Goal: Find contact information: Find contact information

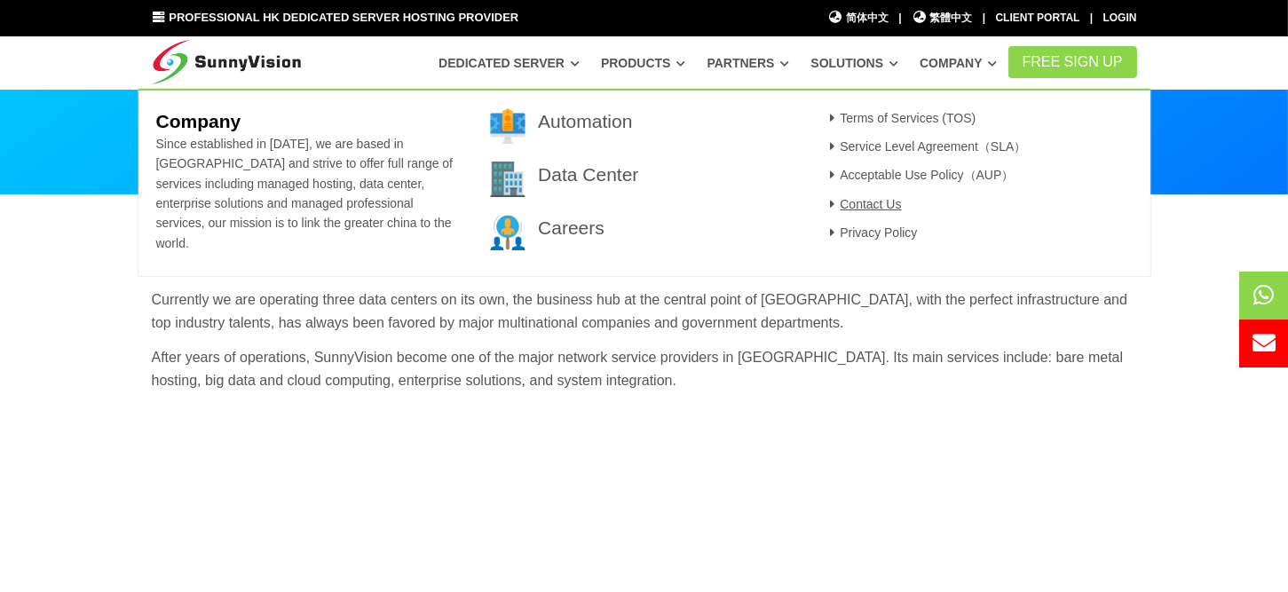
click at [881, 203] on link "Contact Us" at bounding box center [863, 204] width 77 height 14
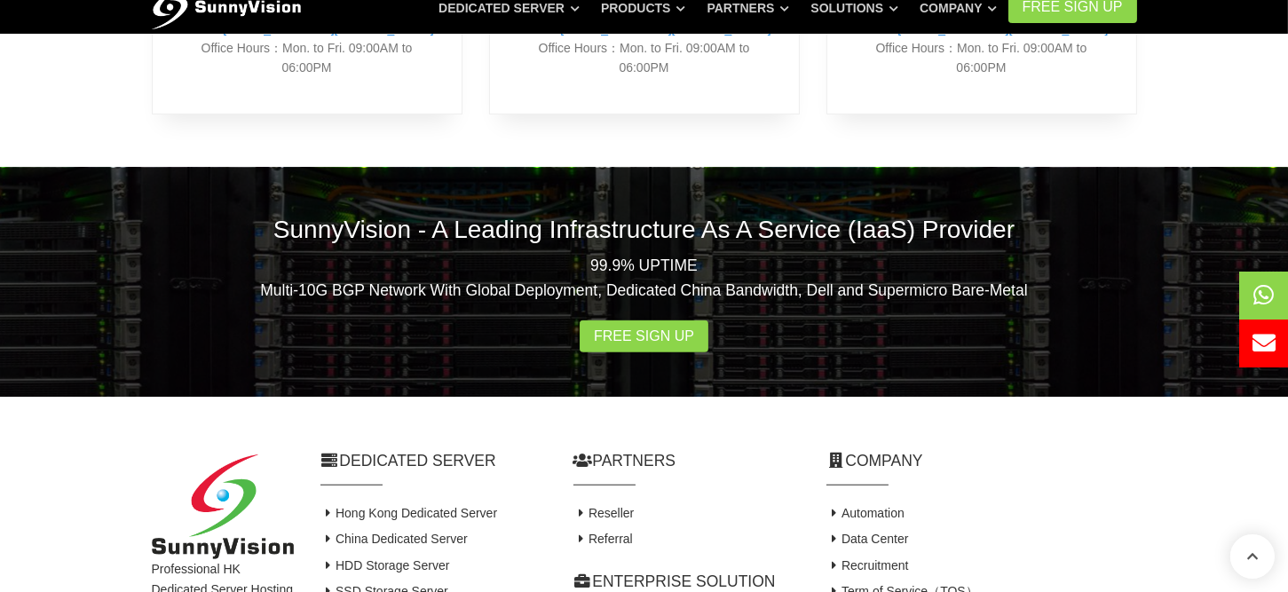
scroll to position [1358, 0]
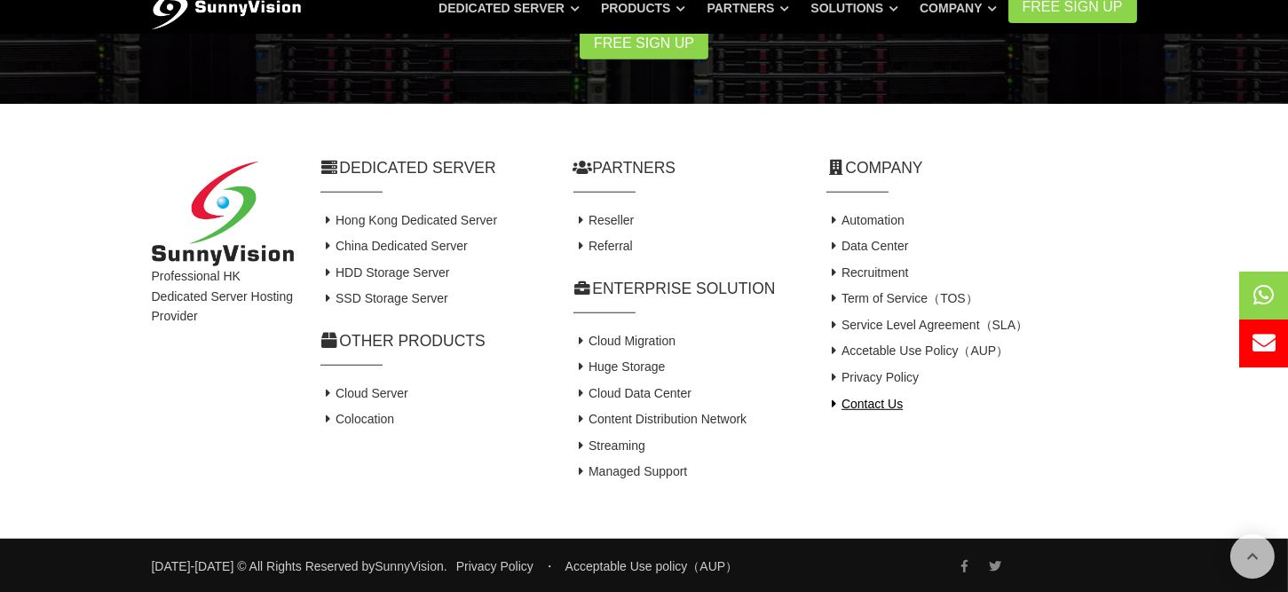
click at [898, 408] on link "Contact Us" at bounding box center [864, 404] width 77 height 14
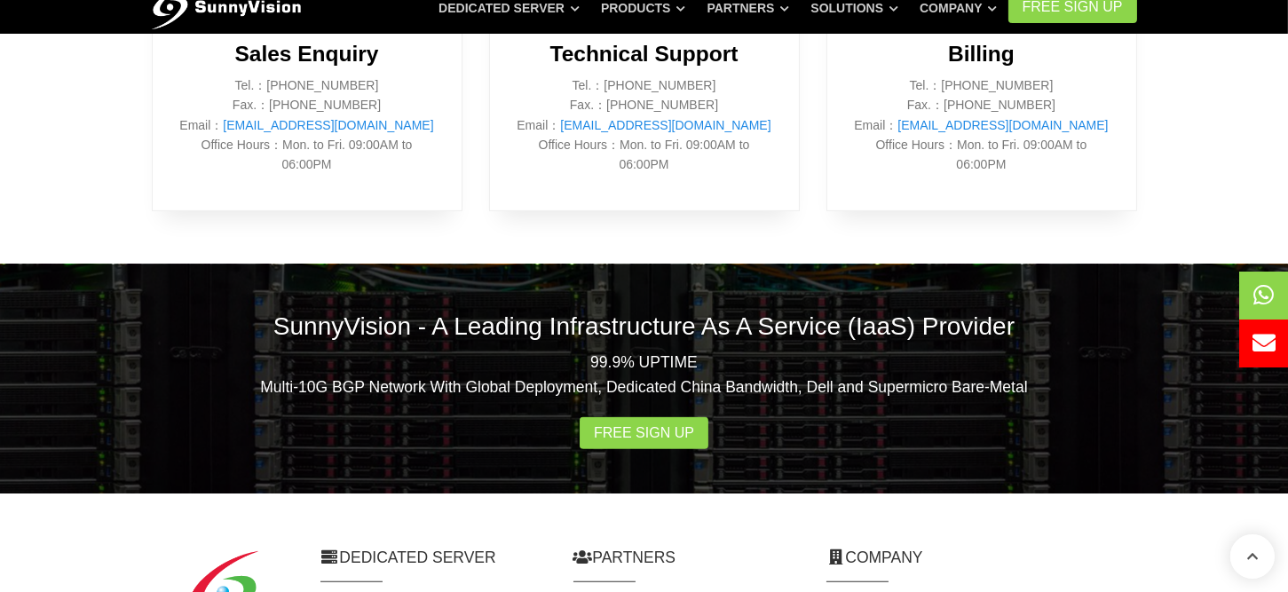
scroll to position [826, 0]
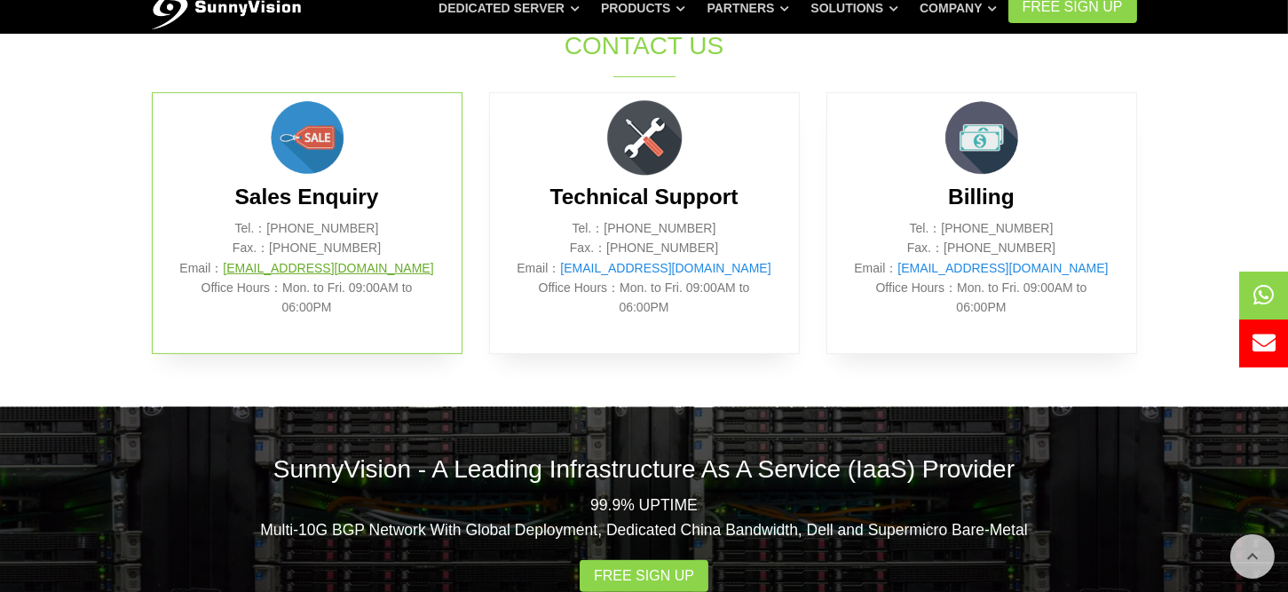
click at [322, 270] on link "[EMAIL_ADDRESS][DOMAIN_NAME]" at bounding box center [328, 268] width 210 height 14
click at [325, 265] on link "[EMAIL_ADDRESS][DOMAIN_NAME]" at bounding box center [328, 268] width 210 height 14
